Goal: Transaction & Acquisition: Purchase product/service

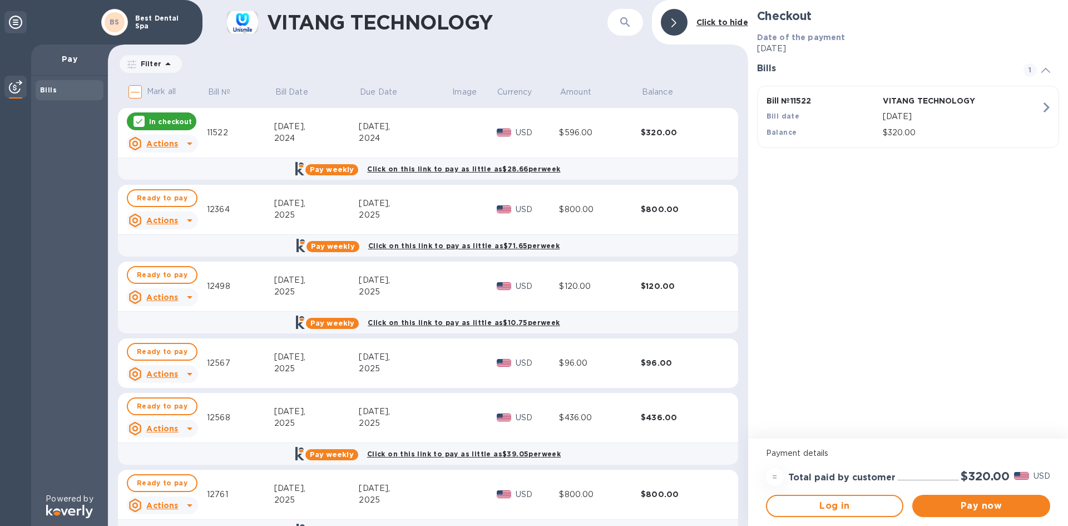
click at [577, 41] on div "VITANG TECHNOLOGY ​ Click to hide" at bounding box center [428, 22] width 640 height 45
click at [428, 142] on div "2024" at bounding box center [405, 138] width 92 height 12
click at [188, 143] on icon at bounding box center [190, 143] width 6 height 3
click at [259, 150] on div at bounding box center [534, 263] width 1068 height 526
click at [186, 139] on icon at bounding box center [189, 143] width 13 height 13
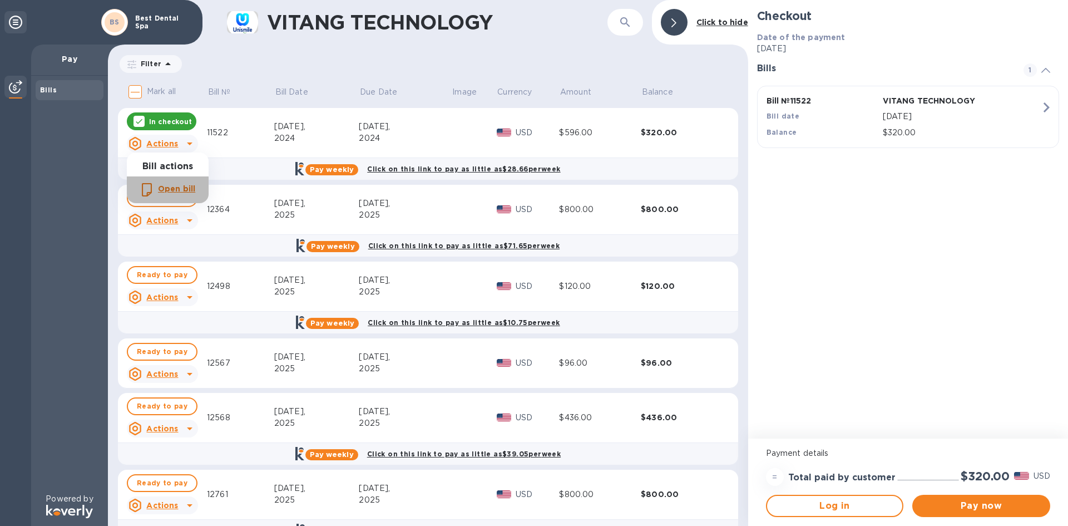
click at [168, 189] on b "Open bill" at bounding box center [176, 188] width 37 height 9
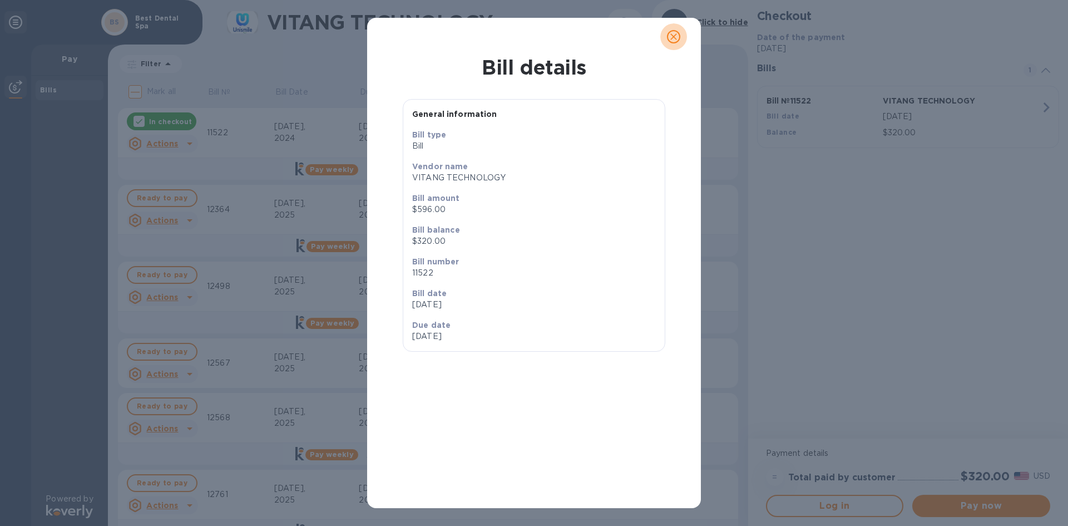
click at [673, 36] on icon "close" at bounding box center [674, 36] width 7 height 7
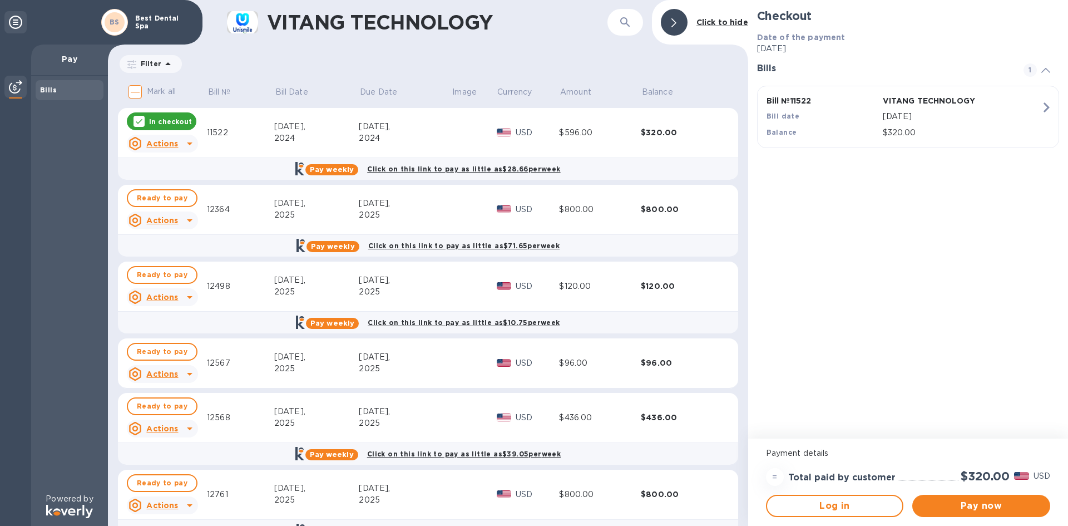
click at [186, 218] on icon at bounding box center [189, 220] width 13 height 13
click at [177, 264] on b "Open bill" at bounding box center [176, 265] width 37 height 9
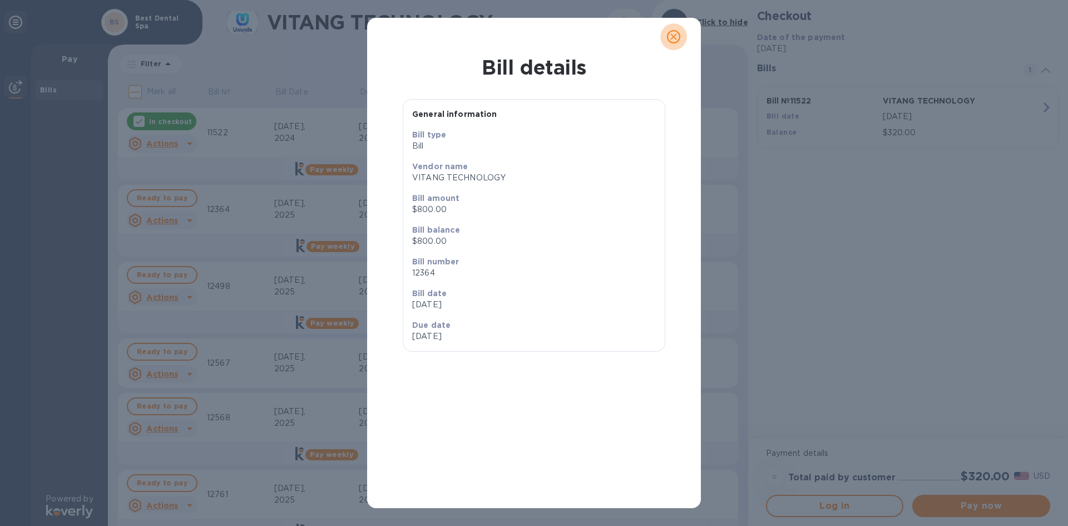
click at [675, 40] on icon "close" at bounding box center [673, 36] width 11 height 11
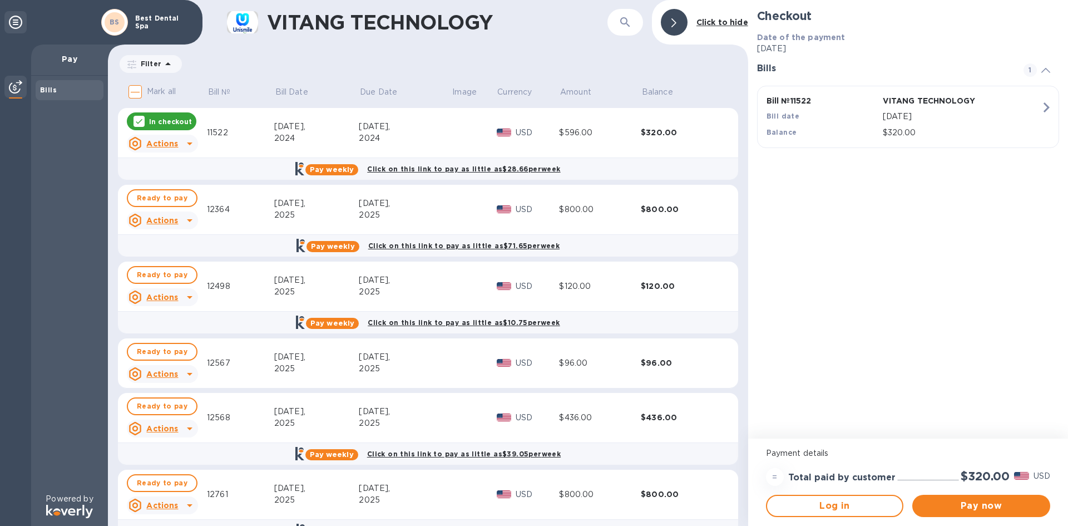
click at [190, 369] on icon at bounding box center [189, 373] width 13 height 13
click at [174, 421] on b "Open bill" at bounding box center [176, 419] width 37 height 9
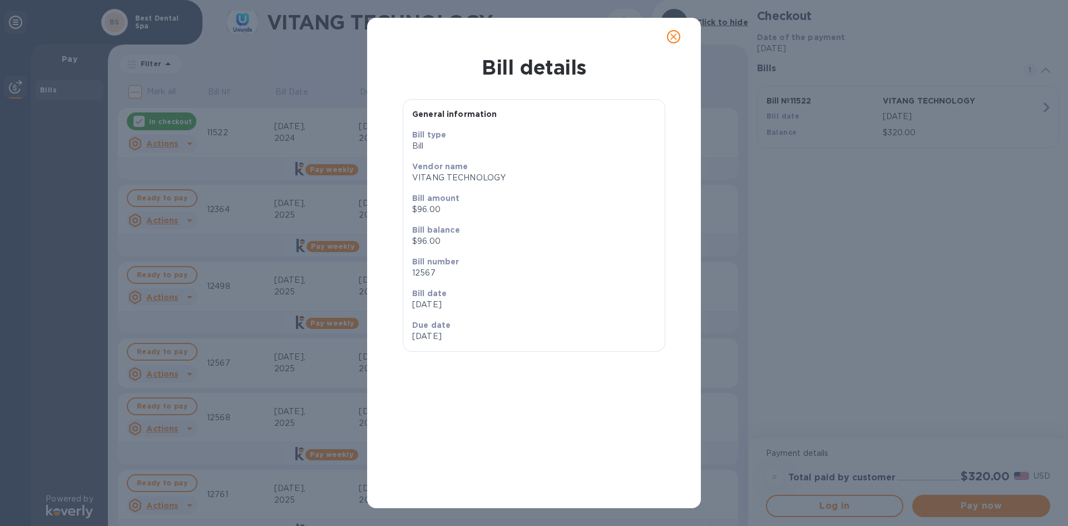
click at [678, 33] on icon "close" at bounding box center [673, 36] width 11 height 11
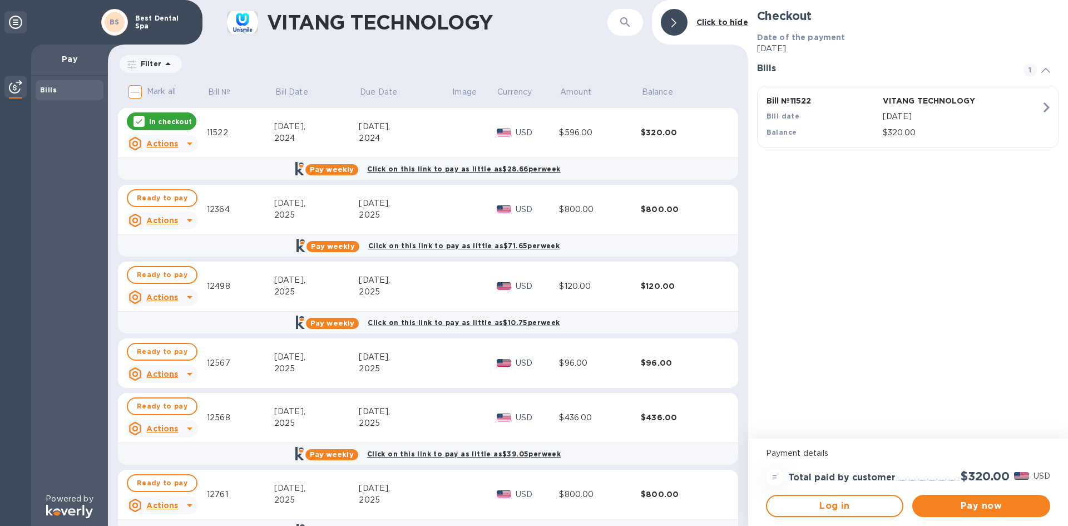
click at [449, 167] on b "Click on this link to pay as little as $28.66 per week" at bounding box center [463, 169] width 193 height 8
click at [566, 60] on div "Filter Amount" at bounding box center [428, 63] width 620 height 21
click at [541, 44] on div "VITANG TECHNOLOGY ​ Click to hide" at bounding box center [428, 22] width 640 height 45
click at [56, 274] on div "Bills" at bounding box center [69, 284] width 77 height 417
click at [568, 51] on div "VITANG TECHNOLOGY ​ Click to hide Filter Amount Mark all Bill № Bill Date Due D…" at bounding box center [428, 263] width 640 height 526
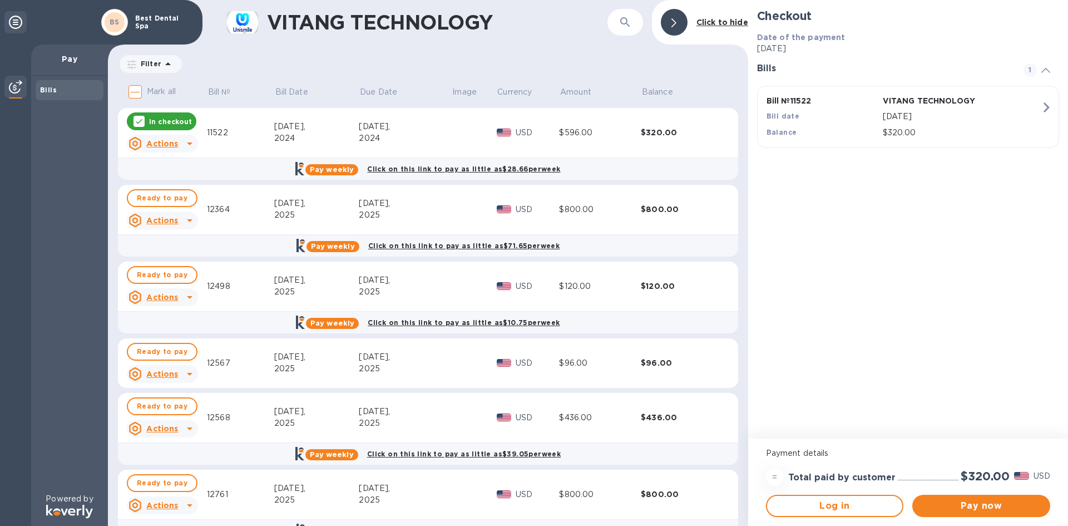
click at [568, 51] on div "VITANG TECHNOLOGY ​ Click to hide Filter Amount Mark all Bill № Bill Date Due D…" at bounding box center [428, 263] width 640 height 526
click at [561, 46] on div "VITANG TECHNOLOGY ​ Click to hide Filter Amount Mark all Bill № Bill Date Due D…" at bounding box center [428, 263] width 640 height 526
click at [543, 47] on div "VITANG TECHNOLOGY ​ Click to hide Filter Amount Mark all Bill № Bill Date Due D…" at bounding box center [428, 263] width 640 height 526
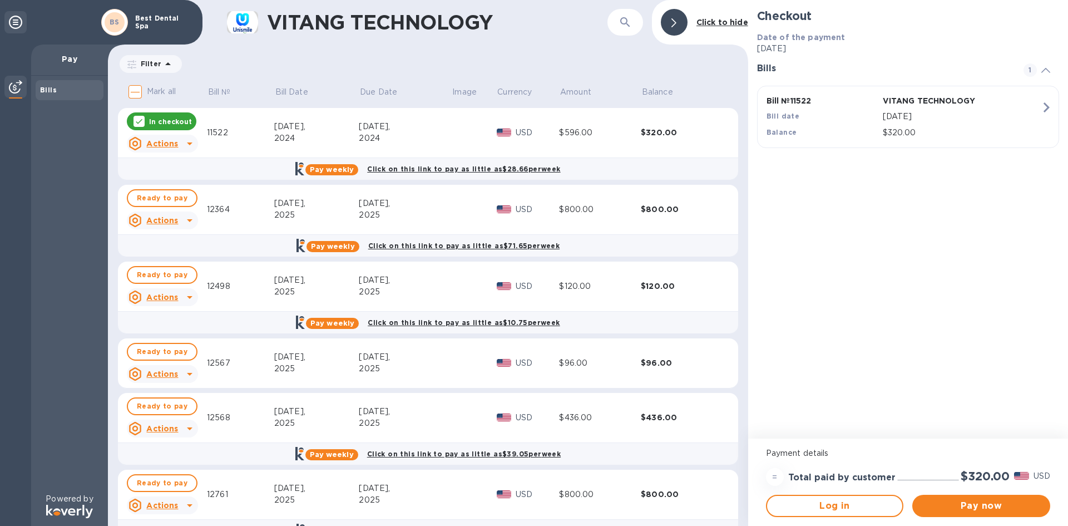
click at [500, 45] on div "VITANG TECHNOLOGY ​ Click to hide Filter Amount Mark all Bill № Bill Date Due D…" at bounding box center [428, 263] width 640 height 526
click at [534, 53] on div "VITANG TECHNOLOGY ​ Click to hide Filter Amount Mark all Bill № Bill Date Due D…" at bounding box center [428, 263] width 640 height 526
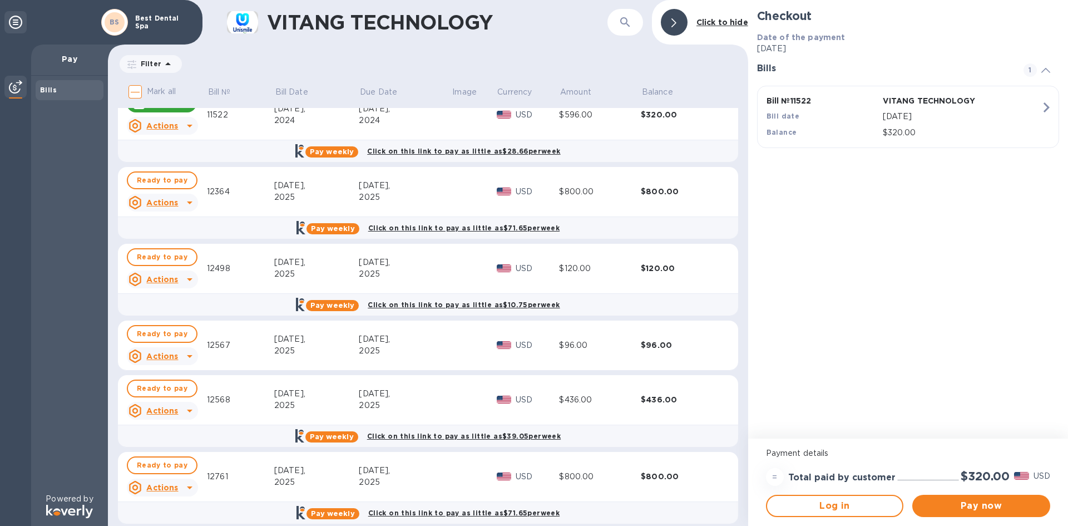
scroll to position [14, 0]
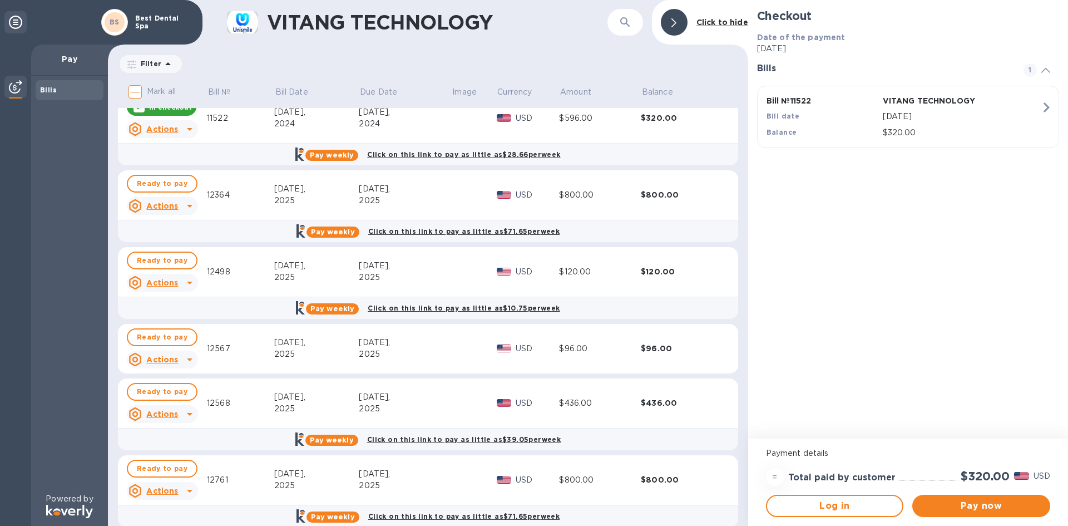
drag, startPoint x: 738, startPoint y: 338, endPoint x: 735, endPoint y: 323, distance: 16.1
click at [735, 323] on div "Mark all Bill № Bill Date Due Date Image Currency Amount Balance In checkout Ac…" at bounding box center [428, 302] width 640 height 447
